Goal: Task Accomplishment & Management: Manage account settings

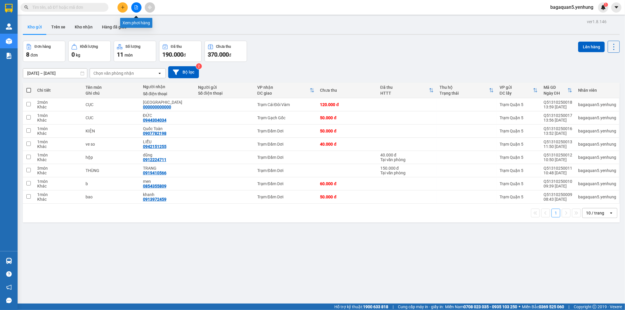
click at [139, 6] on button at bounding box center [136, 7] width 10 height 10
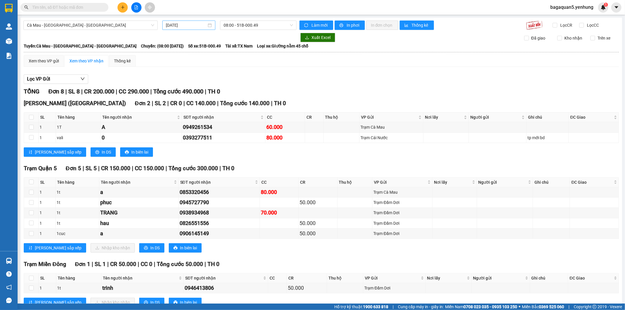
click at [186, 22] on input "[DATE]" at bounding box center [186, 25] width 41 height 6
drag, startPoint x: 276, startPoint y: 56, endPoint x: 270, endPoint y: 112, distance: 55.7
click at [276, 57] on div "Xem theo VP gửi Xem theo VP nhận Thống kê" at bounding box center [321, 61] width 595 height 12
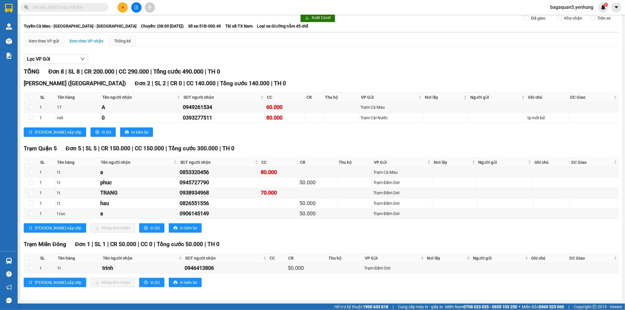
click at [554, 4] on span "bagaquan5.yenhung" at bounding box center [571, 7] width 52 height 7
click at [563, 16] on span "Đăng xuất" at bounding box center [574, 18] width 40 height 6
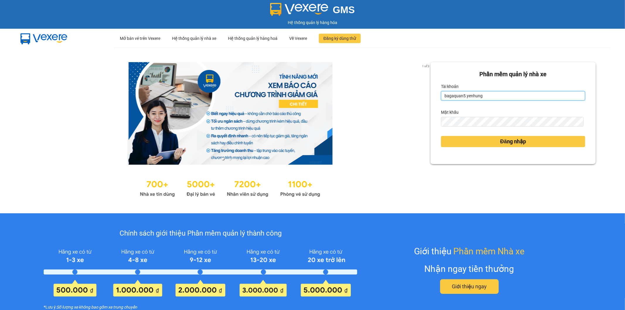
click at [483, 96] on input "bagaquan5.yenhung" at bounding box center [513, 95] width 144 height 9
drag, startPoint x: 483, startPoint y: 96, endPoint x: 402, endPoint y: 96, distance: 80.5
click at [402, 96] on div "1 of 3 Phần mềm quản lý nhà xe Tài khoản bagaquan5.yenhung Mật khẩu Đăng nhập" at bounding box center [312, 130] width 625 height 166
drag, startPoint x: 481, startPoint y: 91, endPoint x: 419, endPoint y: 93, distance: 62.1
click at [419, 93] on div "1 of 3 Phần mềm quản lý nhà xe Tài khoản bagaquan5.yenhung Mật khẩu Đăng nhập" at bounding box center [312, 130] width 625 height 166
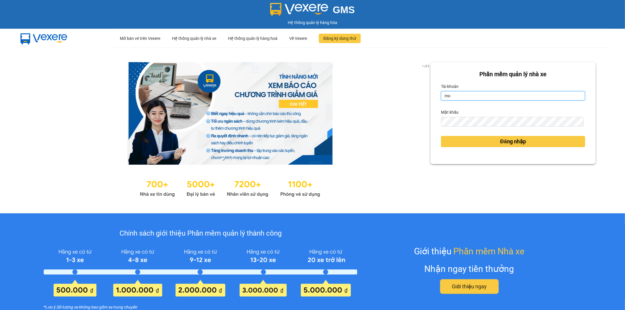
type input "moyenhung.yenhung"
click at [405, 126] on div "1 of 3 Phần mềm quản lý nhà xe Tài khoản moyenhung.yenhung Mật khẩu Đăng nhập" at bounding box center [312, 130] width 625 height 166
click at [435, 121] on div "Phần mềm quản lý nhà xe Tài khoản moyenhung.yenhung Mật khẩu Đăng nhập" at bounding box center [512, 113] width 165 height 102
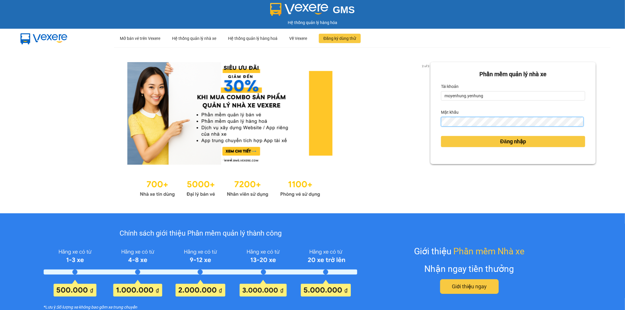
click at [441, 136] on button "Đăng nhập" at bounding box center [513, 141] width 144 height 11
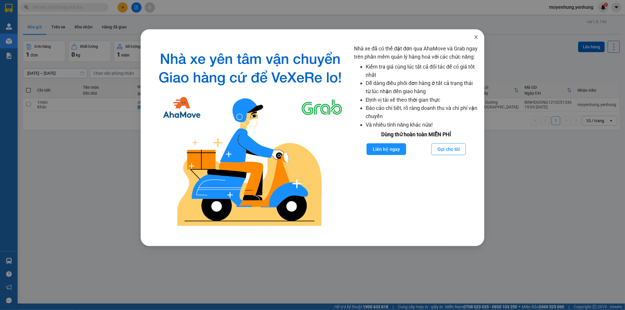
click at [480, 36] on span "Close" at bounding box center [476, 37] width 16 height 16
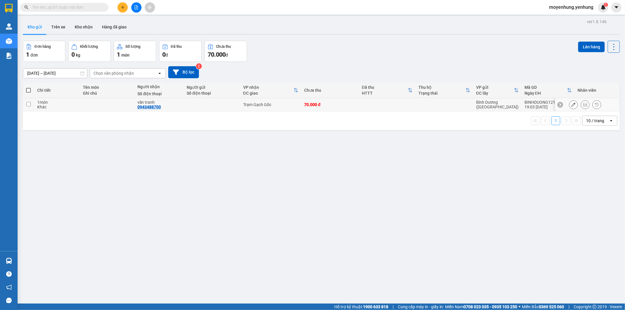
click at [395, 109] on td at bounding box center [387, 104] width 57 height 13
checkbox input "true"
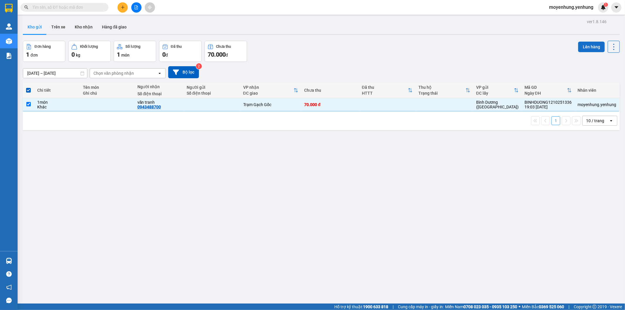
click at [586, 46] on button "Lên hàng" at bounding box center [591, 47] width 27 height 11
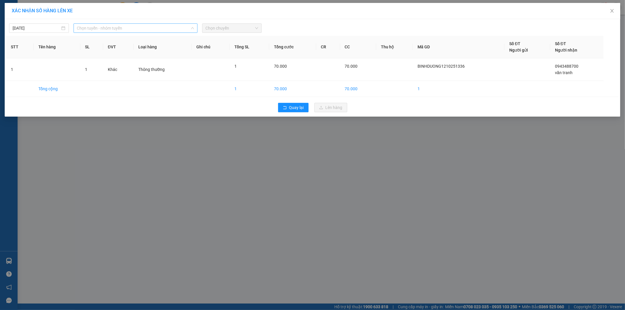
click at [122, 30] on span "Chọn tuyến - nhóm tuyến" at bounding box center [135, 28] width 117 height 9
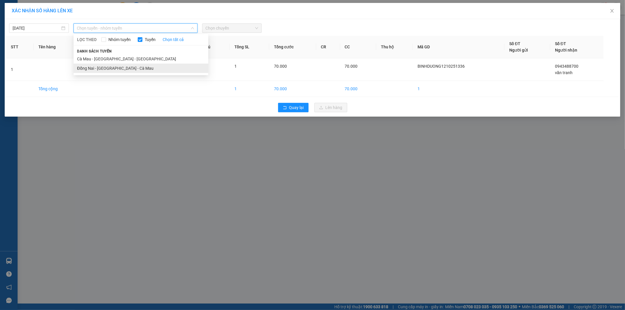
click at [116, 66] on li "Đồng Nai - Sài Gòn - Cà Mau" at bounding box center [140, 68] width 135 height 9
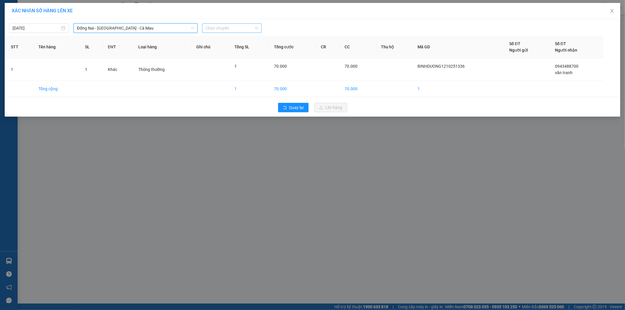
click at [235, 28] on span "Chọn chuyến" at bounding box center [232, 28] width 53 height 9
click at [50, 27] on input "[DATE]" at bounding box center [36, 28] width 47 height 6
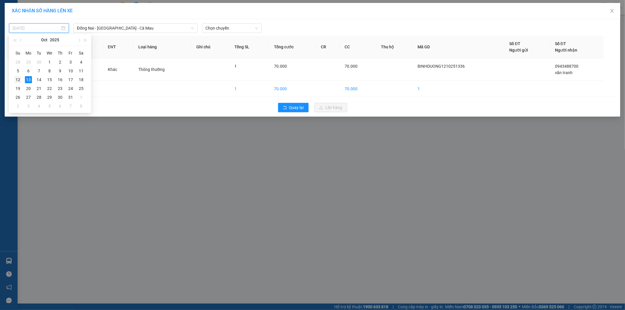
click at [20, 77] on div "12" at bounding box center [17, 79] width 7 height 7
type input "12/10/2025"
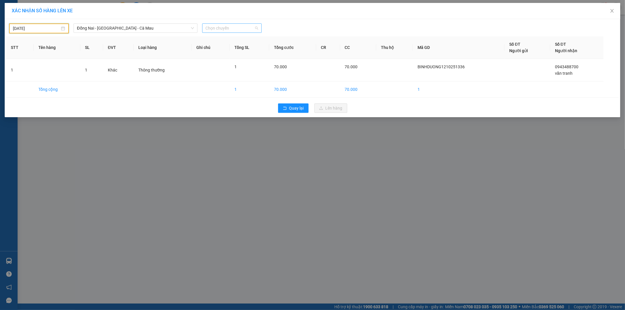
click at [226, 27] on span "Chọn chuyến" at bounding box center [232, 28] width 53 height 9
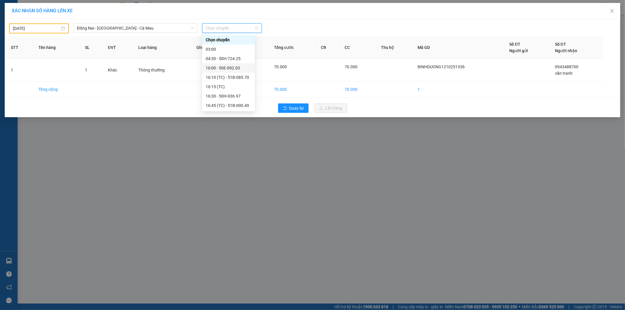
click at [231, 71] on div "16:00 - 50E-092.03" at bounding box center [229, 68] width 46 height 6
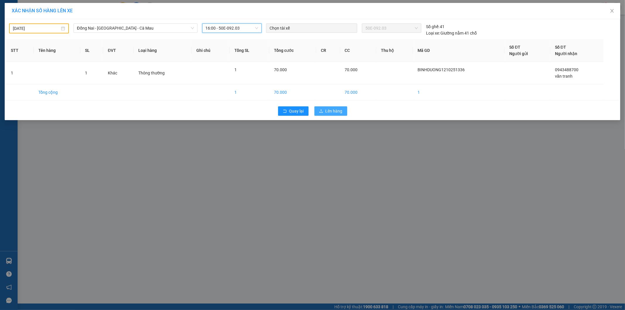
click at [339, 109] on span "Lên hàng" at bounding box center [333, 111] width 17 height 6
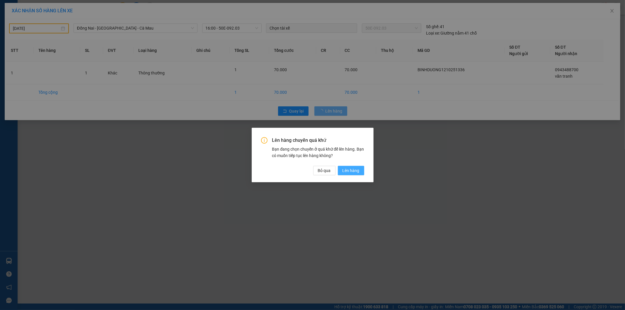
click at [355, 170] on span "Lên hàng" at bounding box center [350, 170] width 17 height 6
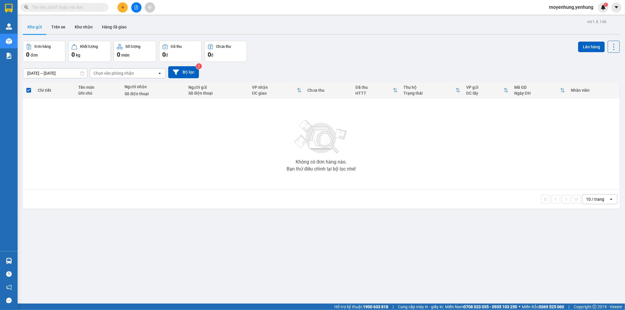
click at [134, 12] on button at bounding box center [136, 7] width 10 height 10
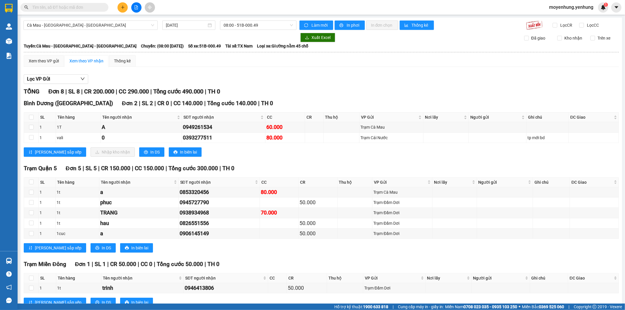
scroll to position [20, 0]
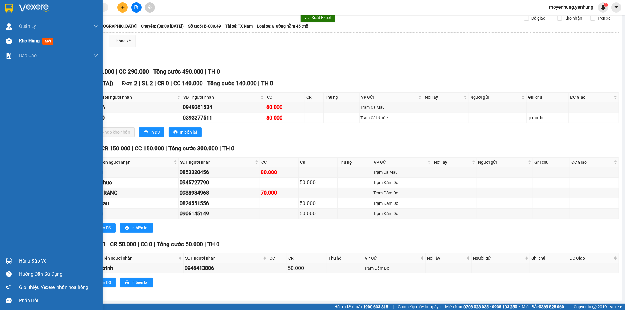
click at [13, 43] on div at bounding box center [9, 41] width 10 height 10
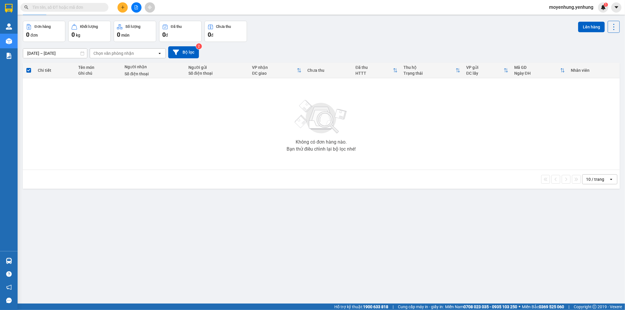
click at [555, 12] on div "moyenhung.yenhung 1" at bounding box center [576, 7] width 64 height 10
click at [558, 10] on span "moyenhung.yenhung" at bounding box center [571, 7] width 54 height 7
click at [557, 19] on span "Đăng xuất" at bounding box center [573, 18] width 42 height 6
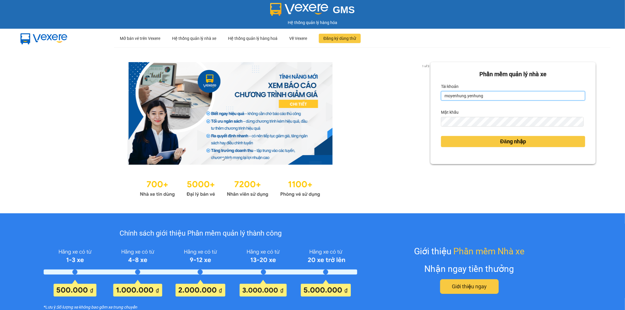
click at [484, 94] on input "moyenhung.yenhung" at bounding box center [513, 95] width 144 height 9
drag, startPoint x: 485, startPoint y: 92, endPoint x: 350, endPoint y: 95, distance: 134.7
click at [350, 95] on div "1 of 3 Phần mềm quản lý nhà xe Tài khoản moyenhung.yenhung Mật khẩu Đăng nhập" at bounding box center [312, 130] width 625 height 166
drag, startPoint x: 495, startPoint y: 97, endPoint x: 425, endPoint y: 105, distance: 70.7
click at [425, 105] on div "1 of 3 Phần mềm quản lý nhà xe Tài khoản moyenhung.yenhungTHIEN Mật khẩu Đăng n…" at bounding box center [312, 130] width 625 height 166
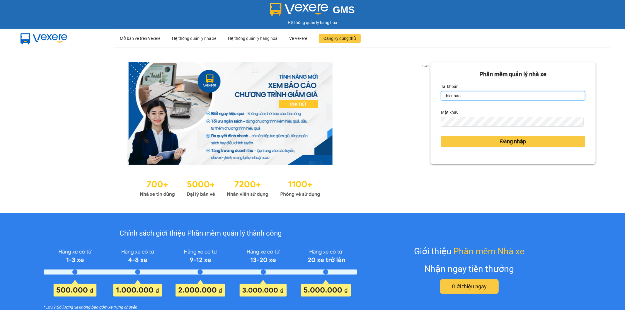
type input "thienbao.yenhung"
click at [403, 124] on div "1 of 3 Phần mềm quản lý nhà xe Tài khoản thienbao.yenhung Mật khẩu Đăng nhập" at bounding box center [312, 130] width 625 height 166
click at [441, 128] on form "Phần mềm quản lý nhà xe Tài khoản thienbao.yenhung Mật khẩu Đăng nhập" at bounding box center [513, 113] width 144 height 87
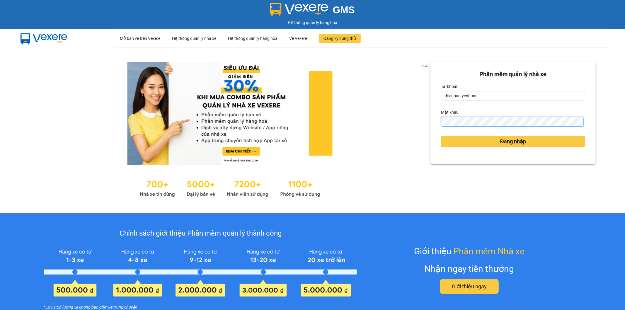
click at [441, 136] on button "Đăng nhập" at bounding box center [513, 141] width 144 height 11
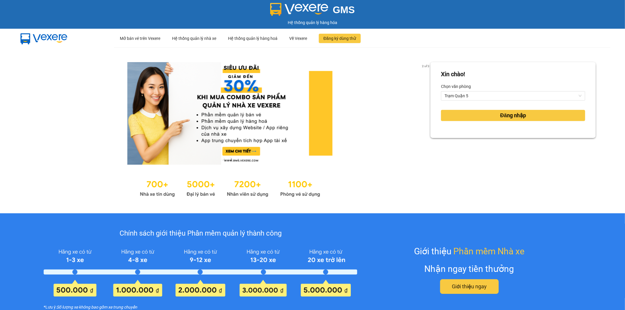
click at [441, 130] on div "Xin chào! Chọn văn phòng Trạm Quận 5 Đăng nhập" at bounding box center [512, 100] width 165 height 76
click at [458, 115] on button "Đăng nhập" at bounding box center [513, 115] width 144 height 11
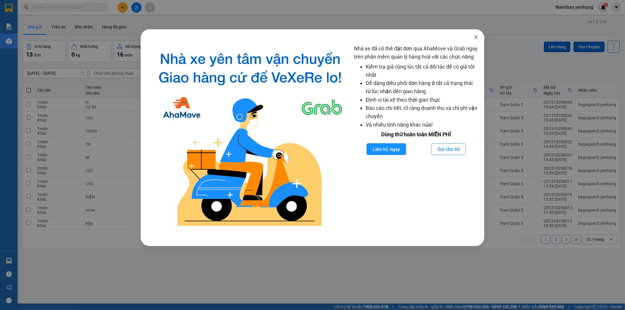
click at [476, 33] on span "Close" at bounding box center [476, 37] width 16 height 16
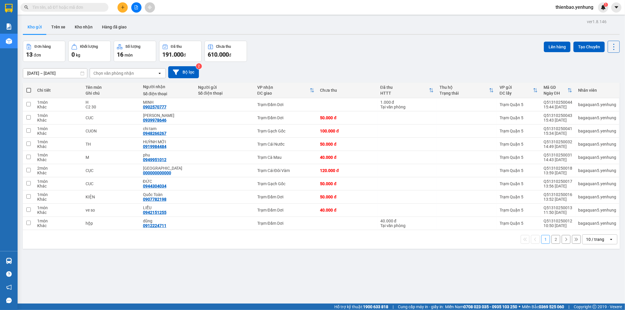
click at [586, 242] on div "10 / trang" at bounding box center [595, 239] width 18 height 6
click at [584, 228] on span "100 / trang" at bounding box center [591, 227] width 21 height 6
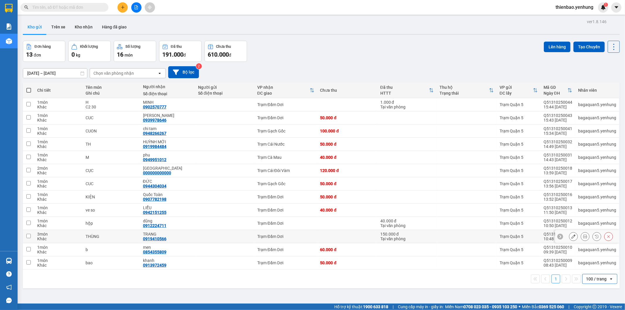
click at [571, 235] on icon at bounding box center [573, 236] width 4 height 4
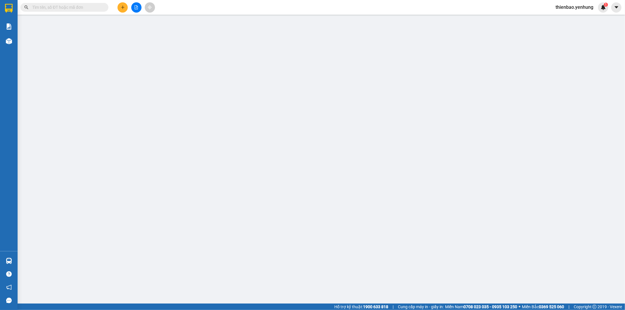
type input "0919410566"
type input "TRANG"
type input "0"
type input "150.000"
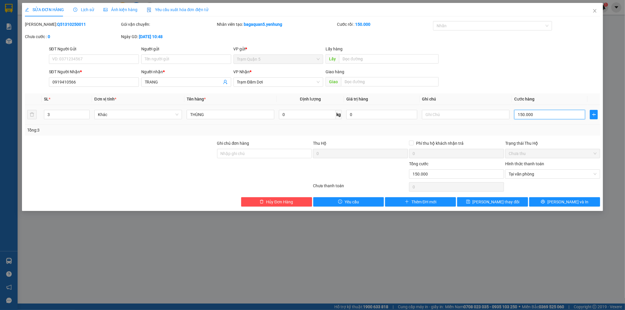
click at [534, 116] on input "150.000" at bounding box center [549, 114] width 71 height 9
click at [540, 126] on div "Tổng: 3" at bounding box center [312, 129] width 575 height 11
click at [549, 118] on input "150.000" at bounding box center [549, 114] width 71 height 9
click at [557, 130] on div "Tổng: 3" at bounding box center [312, 130] width 570 height 6
click at [543, 117] on input "150.000" at bounding box center [549, 114] width 71 height 9
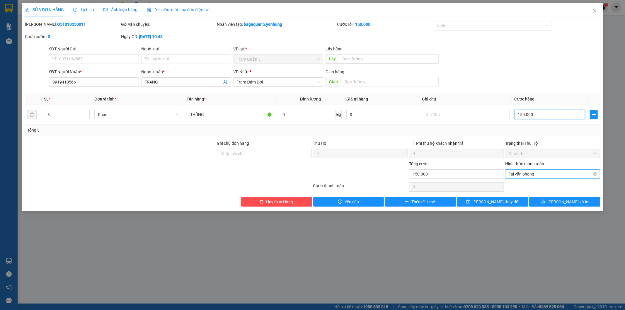
click at [591, 175] on span "Tại văn phòng" at bounding box center [552, 174] width 88 height 9
type input "150.000"
click at [570, 162] on div "Hình thức thanh toán" at bounding box center [552, 164] width 95 height 9
click at [527, 200] on button "[PERSON_NAME] thay đổi" at bounding box center [492, 201] width 71 height 9
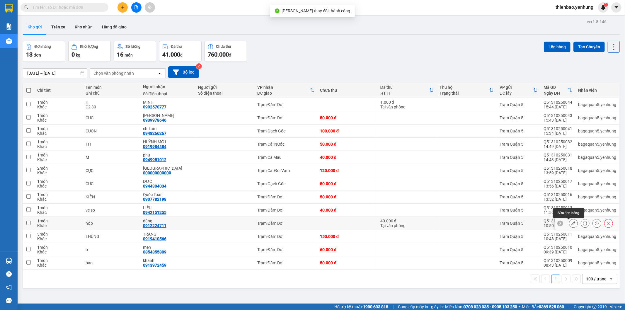
click at [571, 225] on icon at bounding box center [573, 223] width 4 height 4
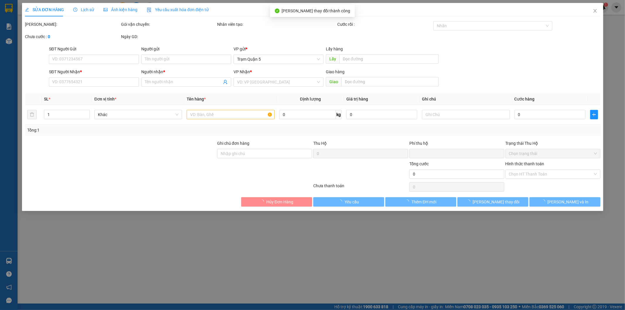
type input "0912224711"
type input "dũng"
type input "0"
type input "40.000"
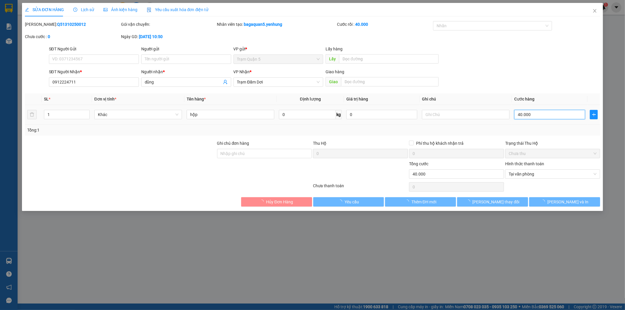
click at [521, 118] on input "40.000" at bounding box center [549, 114] width 71 height 9
click at [568, 148] on div "Trạng thái Thu Hộ" at bounding box center [552, 144] width 95 height 9
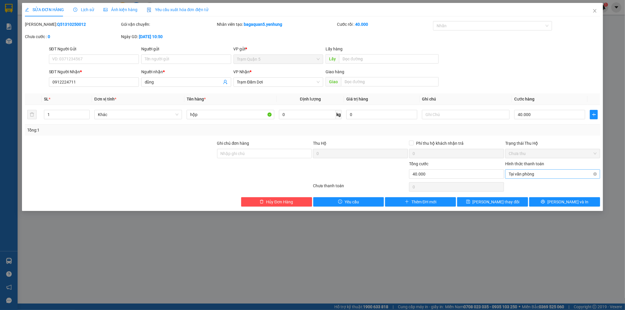
click at [582, 174] on span "Tại văn phòng" at bounding box center [552, 174] width 88 height 9
type input "40.000"
click at [572, 196] on div "Total Paid Fee 40.000 Total UnPaid Fee 0 Cash Collection Total Fee Mã ĐH: Q5131…" at bounding box center [312, 113] width 575 height 185
click at [522, 197] on button "[PERSON_NAME] thay đổi" at bounding box center [492, 201] width 71 height 9
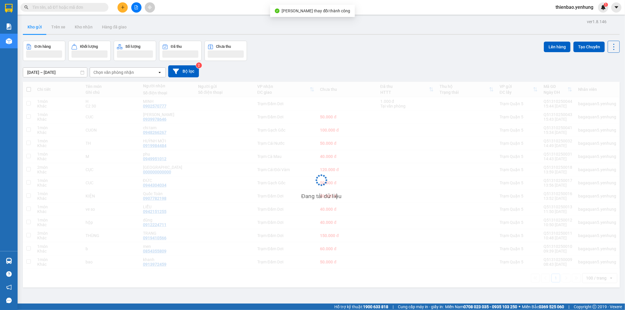
scroll to position [27, 0]
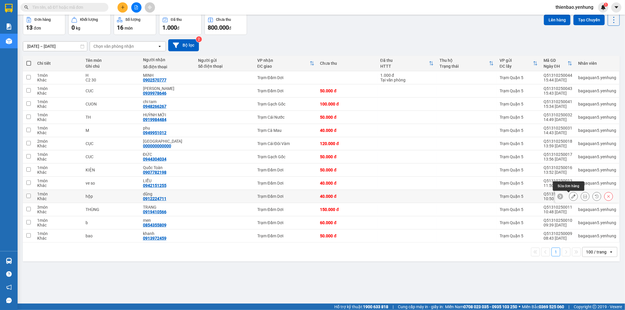
click at [571, 196] on icon at bounding box center [573, 196] width 4 height 4
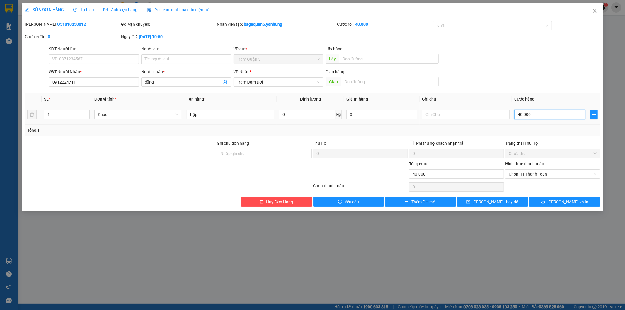
click at [532, 112] on input "40.000" at bounding box center [549, 114] width 71 height 9
type input "1"
click at [549, 174] on span "Chọn HT Thanh Toán" at bounding box center [552, 174] width 88 height 9
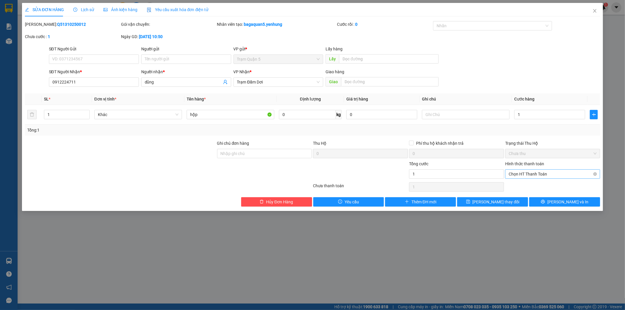
type input "1.000"
click at [548, 182] on div "Tại văn phòng" at bounding box center [552, 185] width 95 height 9
type input "0"
click at [560, 204] on span "[PERSON_NAME] và In" at bounding box center [567, 202] width 41 height 6
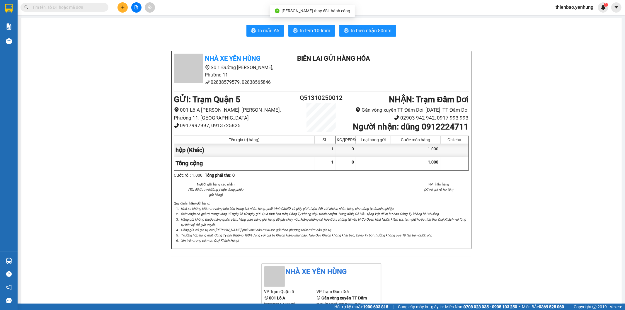
click at [18, 45] on main "In mẫu A5 In tem 100mm In biên nhận 80mm Nhà xe Yến Hùng Số 1 Đường Đặng [GEOGR…" at bounding box center [312, 151] width 625 height 303
click at [12, 44] on img at bounding box center [9, 41] width 6 height 6
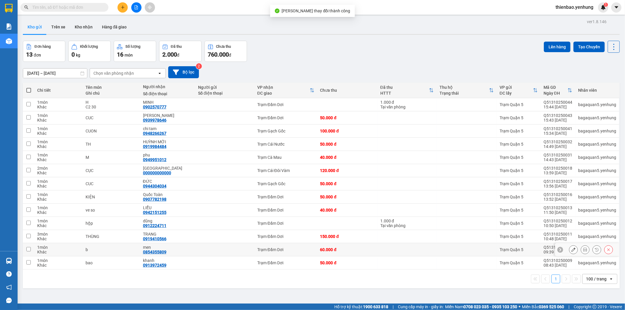
scroll to position [27, 0]
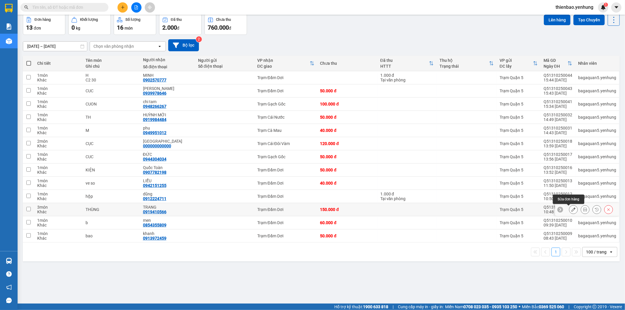
click at [571, 211] on icon at bounding box center [573, 209] width 4 height 4
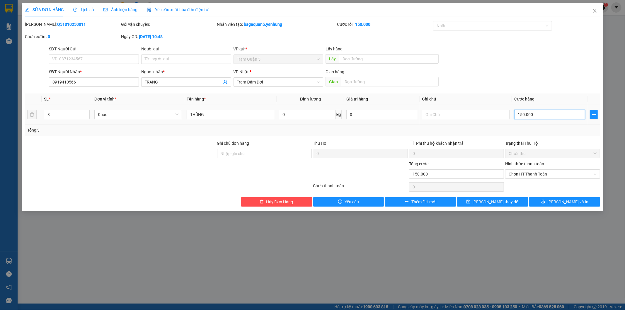
click at [533, 116] on input "150.000" at bounding box center [549, 114] width 71 height 9
type input "1"
click at [538, 150] on span "Chưa thu" at bounding box center [552, 153] width 88 height 9
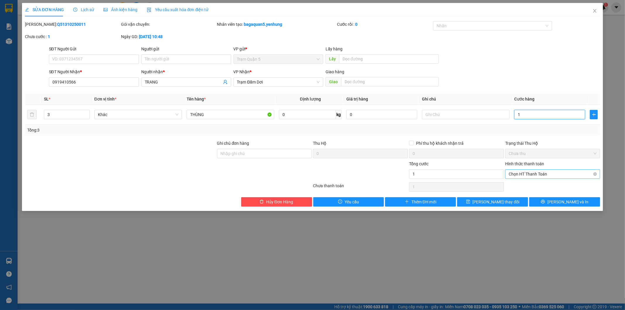
click at [548, 170] on span "Chọn HT Thanh Toán" at bounding box center [552, 174] width 88 height 9
type input "1.000"
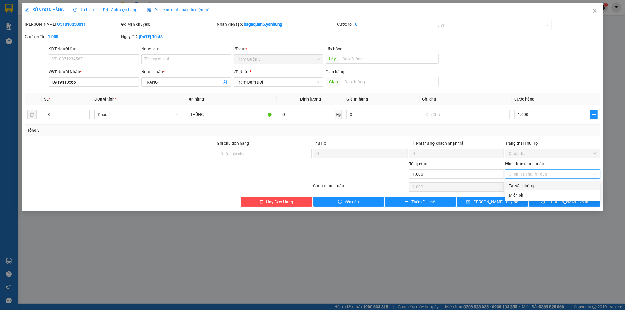
click at [548, 182] on div "Tại văn phòng" at bounding box center [553, 185] width 88 height 6
type input "0"
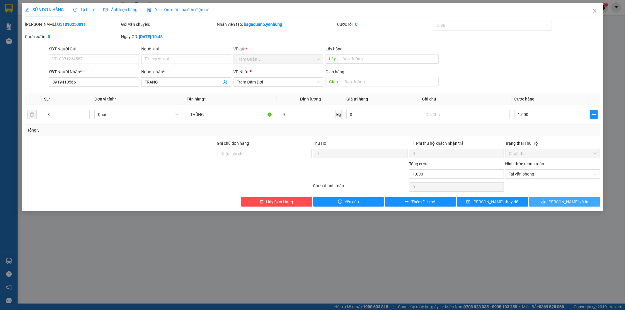
click at [568, 203] on span "[PERSON_NAME] và In" at bounding box center [567, 202] width 41 height 6
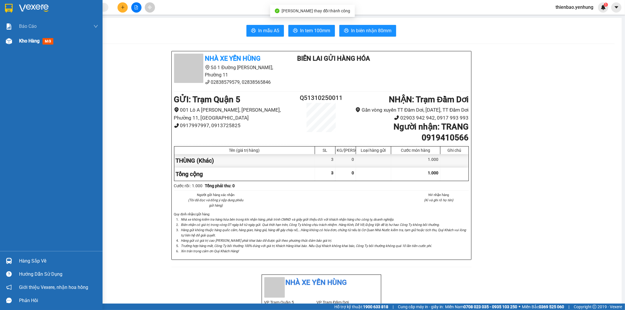
click at [0, 43] on div "Kho hàng mới" at bounding box center [51, 41] width 102 height 15
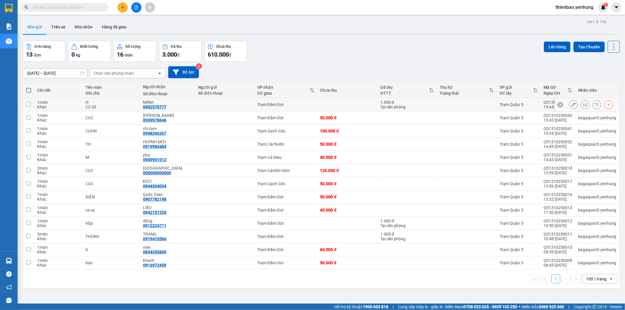
click at [342, 106] on td at bounding box center [347, 104] width 60 height 13
checkbox input "true"
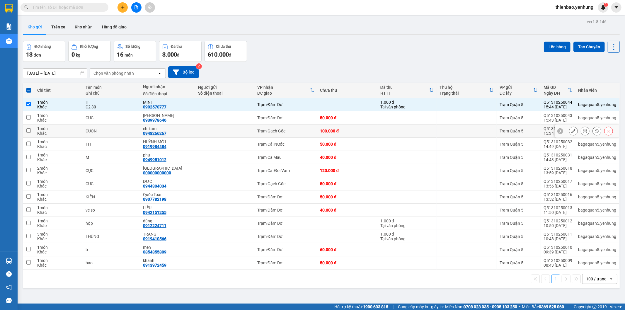
click at [340, 131] on div "100.000 đ" at bounding box center [347, 131] width 54 height 5
checkbox input "true"
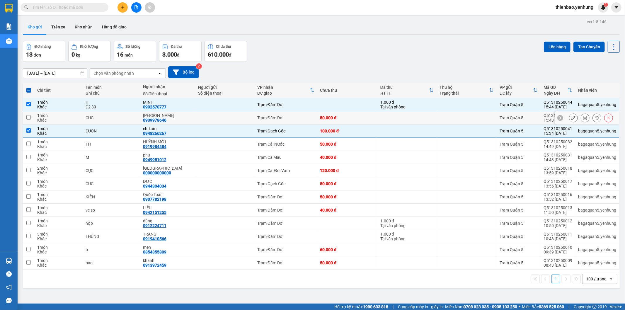
click at [340, 119] on div "50.000 đ" at bounding box center [347, 117] width 54 height 5
checkbox input "true"
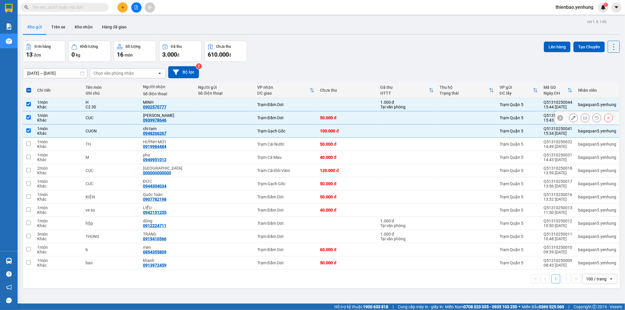
click at [340, 108] on td at bounding box center [347, 104] width 60 height 13
checkbox input "false"
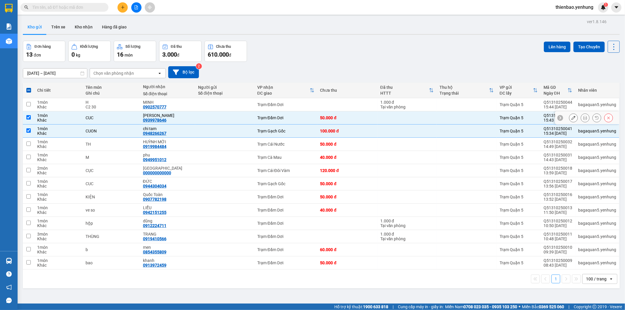
click at [339, 123] on td "50.000 đ" at bounding box center [347, 117] width 60 height 13
checkbox input "false"
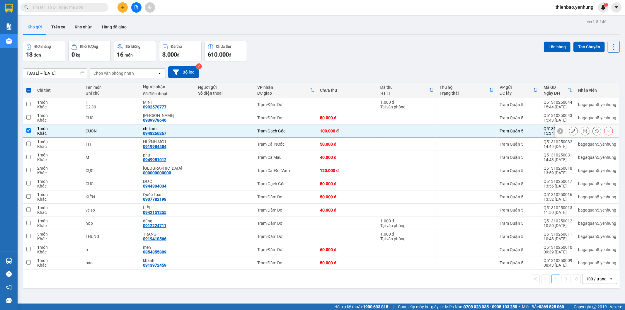
click at [338, 132] on div "100.000 đ" at bounding box center [347, 131] width 54 height 5
checkbox input "false"
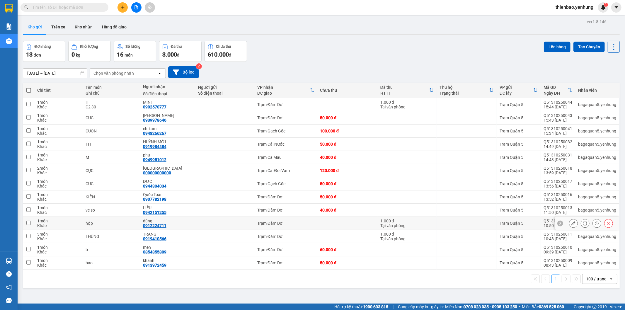
click at [358, 226] on td at bounding box center [347, 223] width 60 height 13
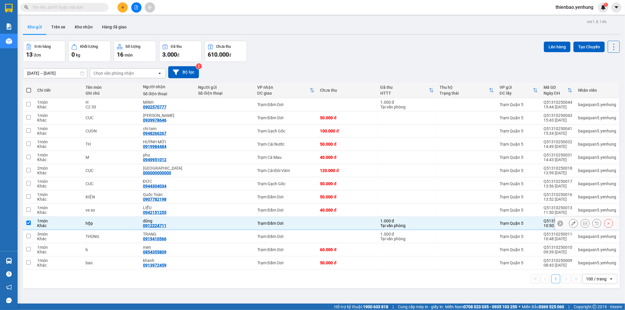
click at [356, 227] on td at bounding box center [347, 223] width 60 height 13
checkbox input "false"
